Goal: Book appointment/travel/reservation

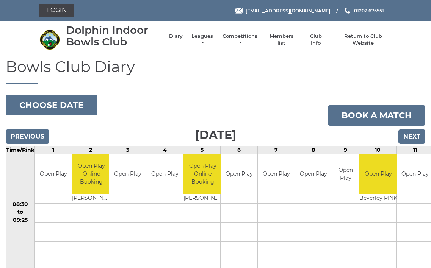
scroll to position [3, 0]
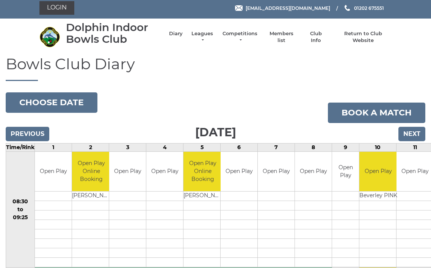
click at [416, 133] on input "Next" at bounding box center [411, 134] width 27 height 14
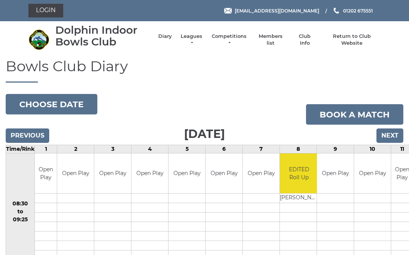
click at [395, 123] on link "Book a match" at bounding box center [354, 114] width 97 height 20
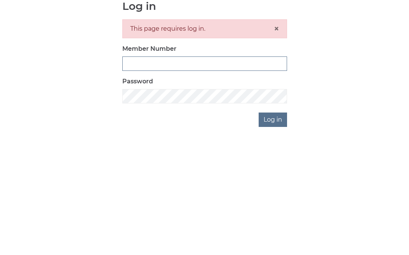
type input "2405"
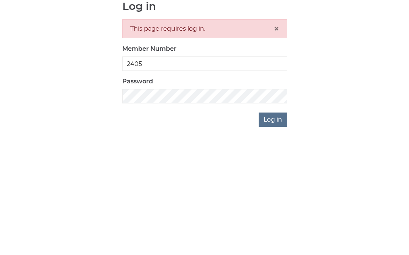
click at [274, 205] on input "Log in" at bounding box center [273, 212] width 28 height 14
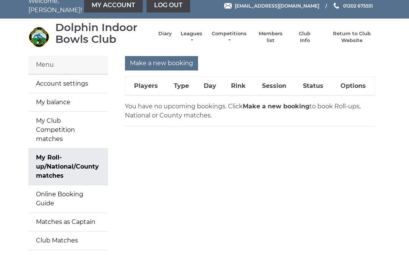
scroll to position [18, 0]
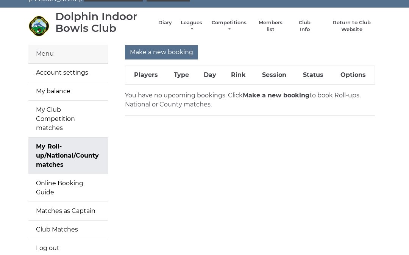
click at [93, 176] on link "Online Booking Guide" at bounding box center [68, 187] width 80 height 27
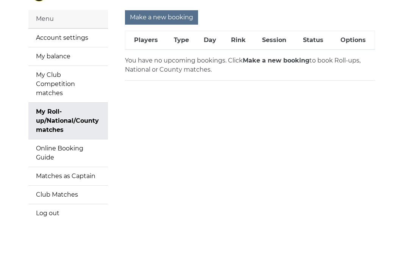
click at [215, 39] on th "Day" at bounding box center [210, 40] width 27 height 19
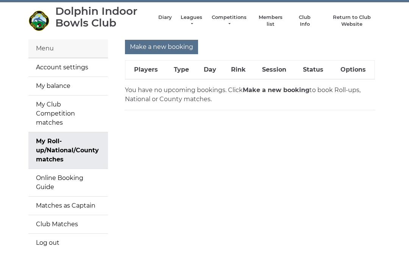
scroll to position [0, 0]
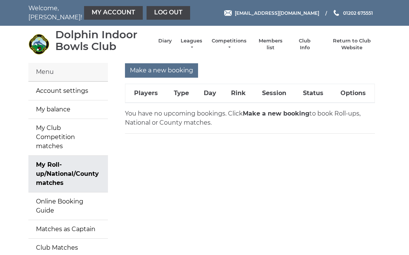
click at [164, 70] on input "Make a new booking" at bounding box center [161, 70] width 73 height 14
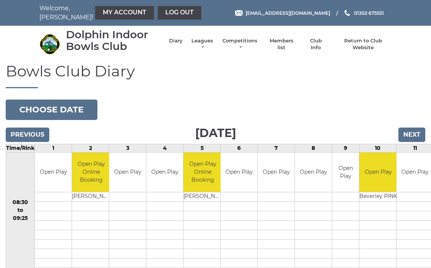
click at [414, 135] on input "Next" at bounding box center [411, 135] width 27 height 14
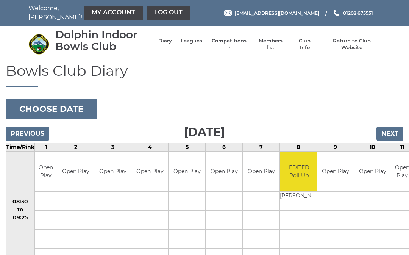
click at [391, 132] on input "Next" at bounding box center [390, 134] width 27 height 14
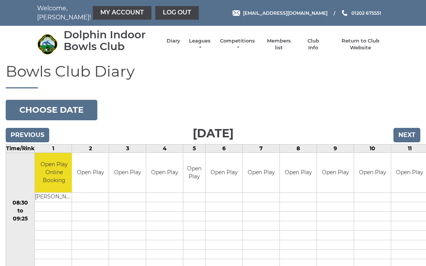
scroll to position [2, 0]
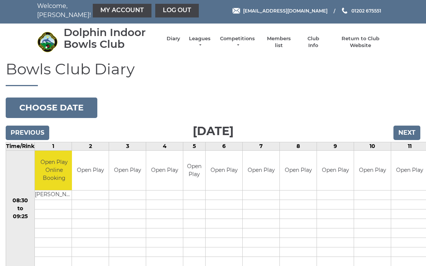
click at [410, 131] on input "Next" at bounding box center [407, 132] width 27 height 14
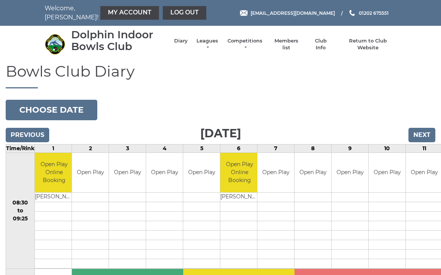
scroll to position [4, 0]
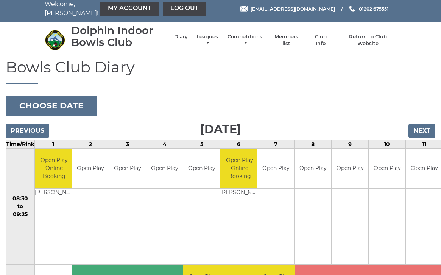
click at [426, 131] on input "Next" at bounding box center [422, 131] width 27 height 14
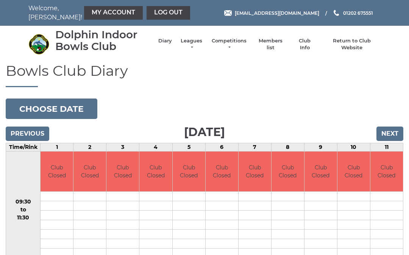
click at [394, 133] on input "Next" at bounding box center [390, 134] width 27 height 14
click at [392, 133] on input "Next" at bounding box center [390, 134] width 27 height 14
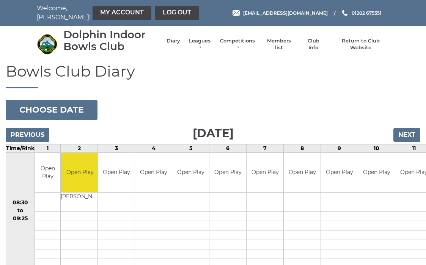
click at [206, 45] on link "Leagues" at bounding box center [200, 45] width 24 height 14
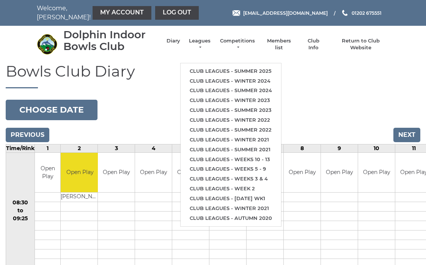
click at [254, 66] on link "Club leagues - Summer 2025" at bounding box center [230, 71] width 100 height 10
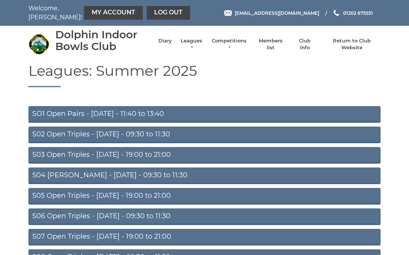
click at [187, 134] on link "S02 Open Triples - [DATE] - 09:30 to 11:30" at bounding box center [204, 135] width 352 height 17
